Goal: Navigation & Orientation: Understand site structure

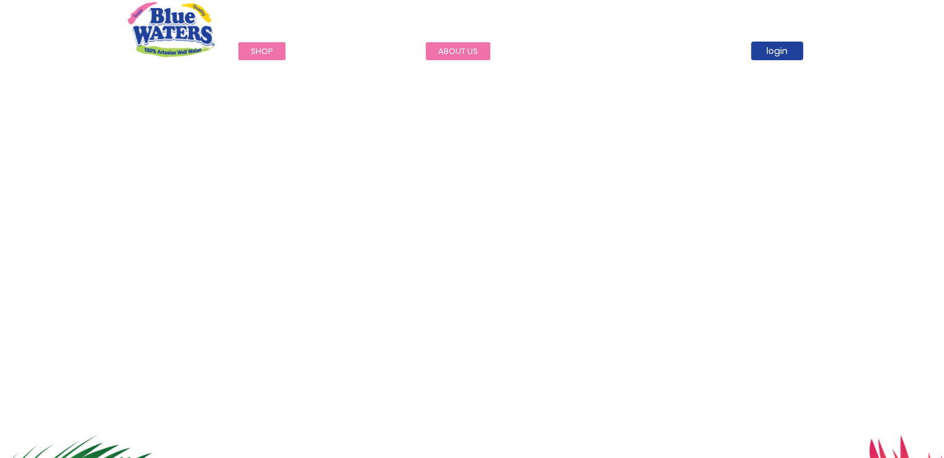
click at [459, 51] on link "about us" at bounding box center [458, 51] width 65 height 18
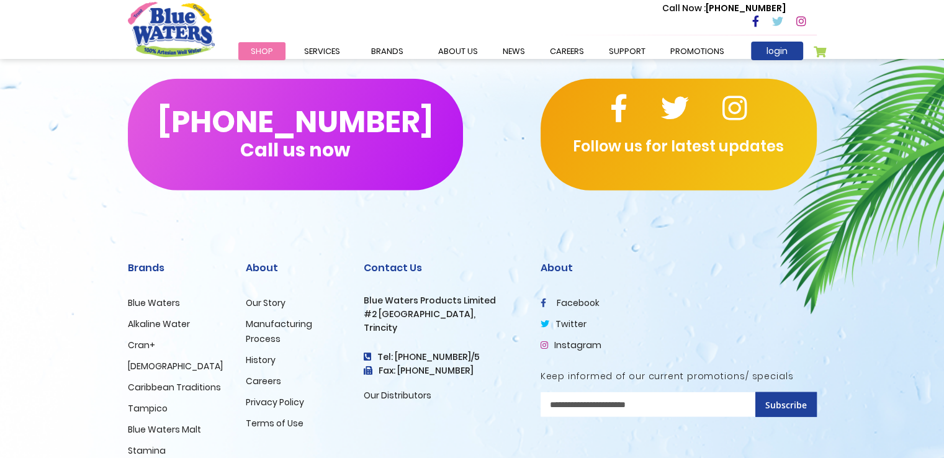
scroll to position [3046, 0]
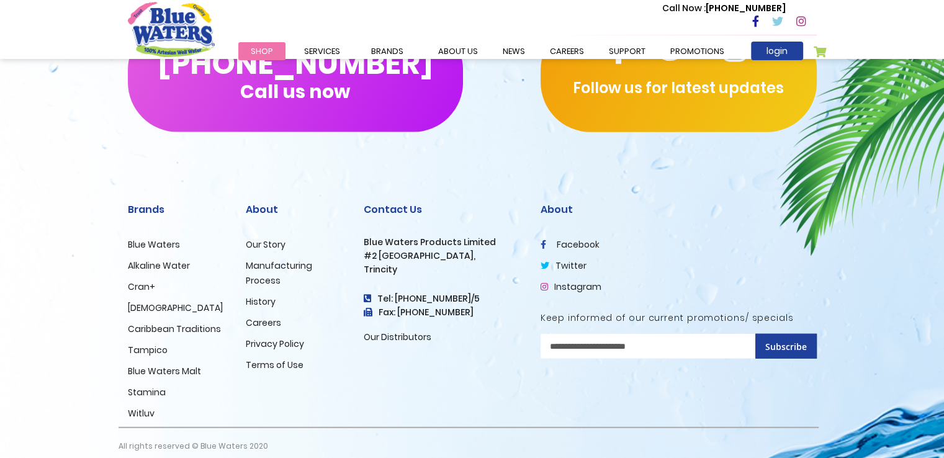
click at [266, 296] on link "History" at bounding box center [261, 302] width 30 height 12
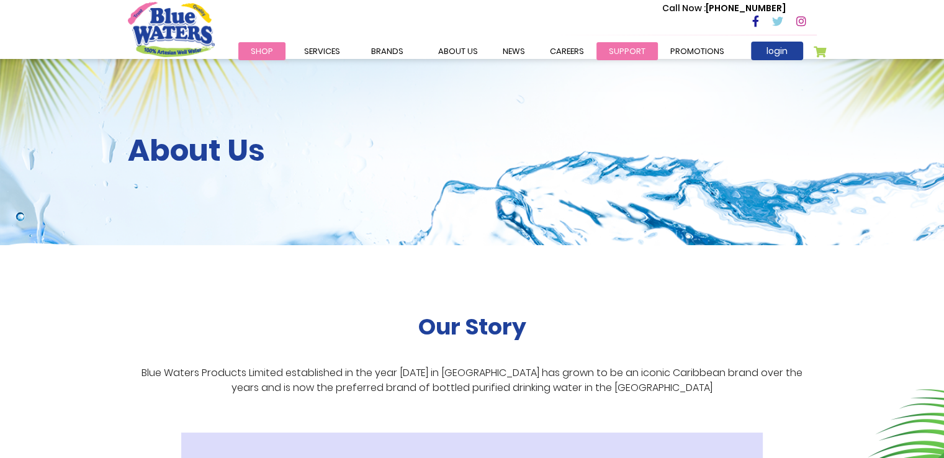
click at [628, 48] on link "support" at bounding box center [627, 51] width 61 height 18
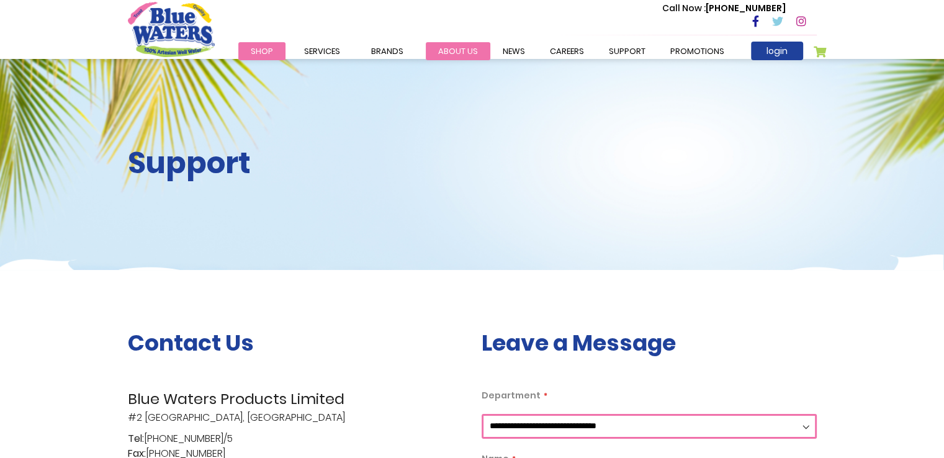
click at [447, 47] on link "about us" at bounding box center [458, 51] width 65 height 18
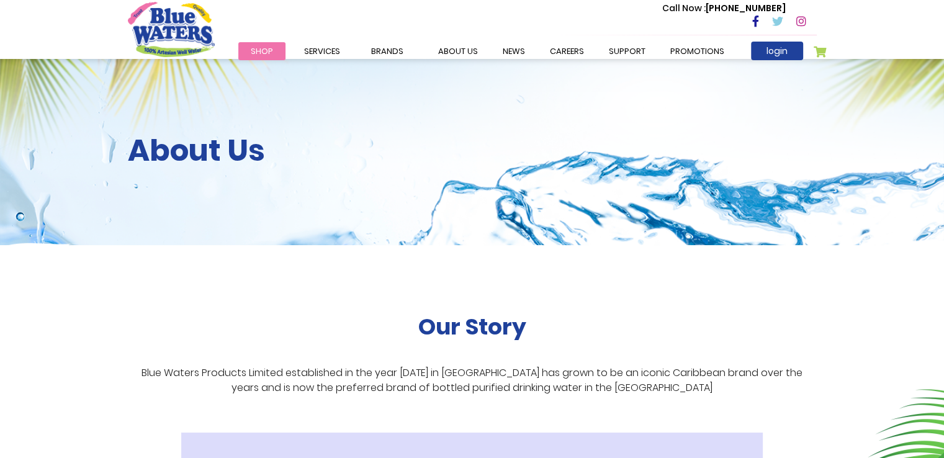
scroll to position [3046, 0]
